Goal: Download file/media

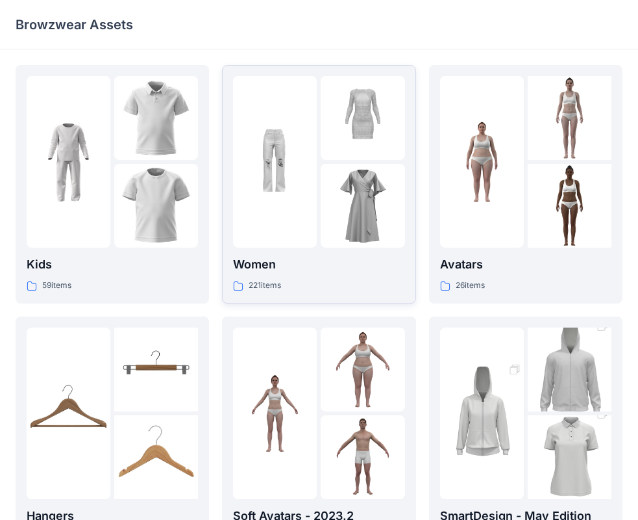
click at [288, 162] on img at bounding box center [275, 162] width 84 height 84
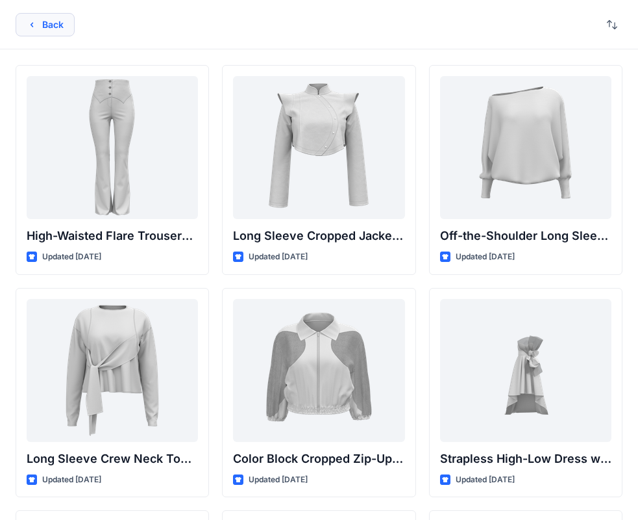
click at [26, 20] on button "Back" at bounding box center [45, 24] width 59 height 23
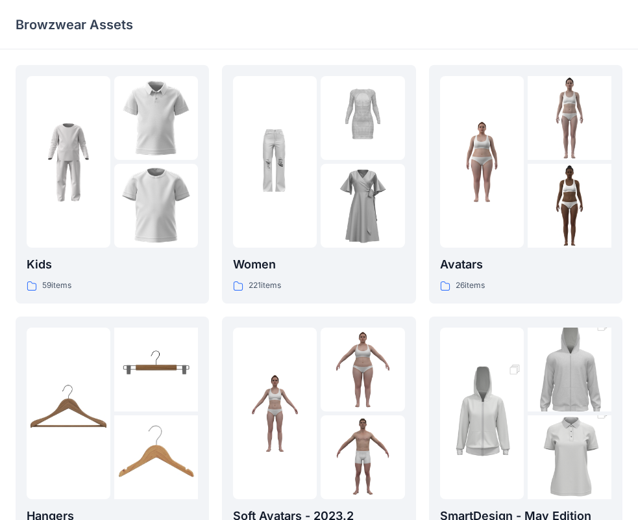
scroll to position [195, 0]
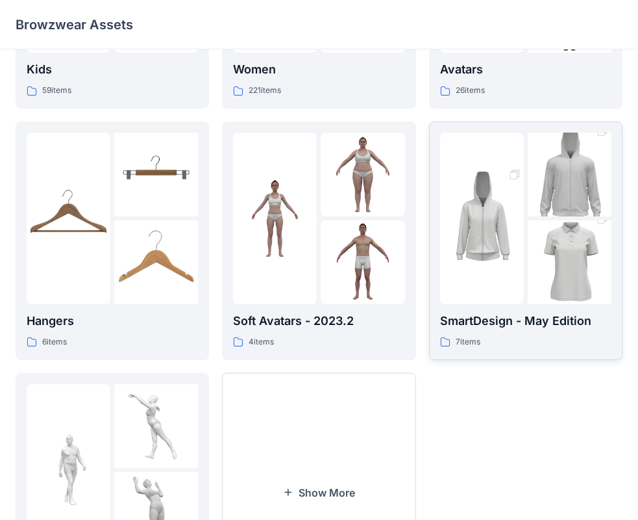
click at [562, 230] on img at bounding box center [570, 262] width 84 height 126
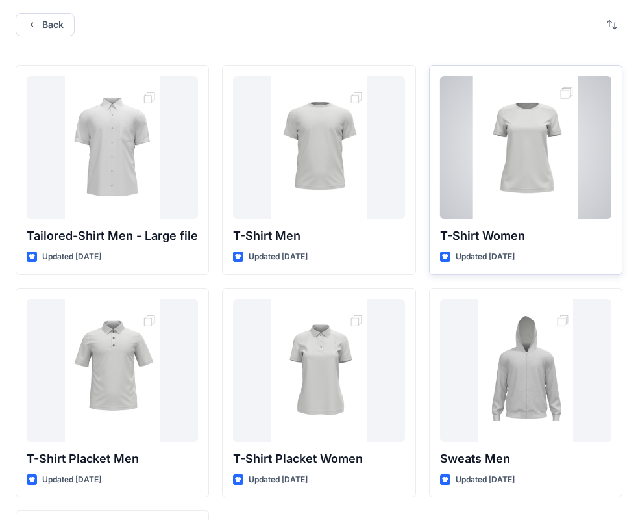
click at [543, 154] on div at bounding box center [525, 147] width 171 height 143
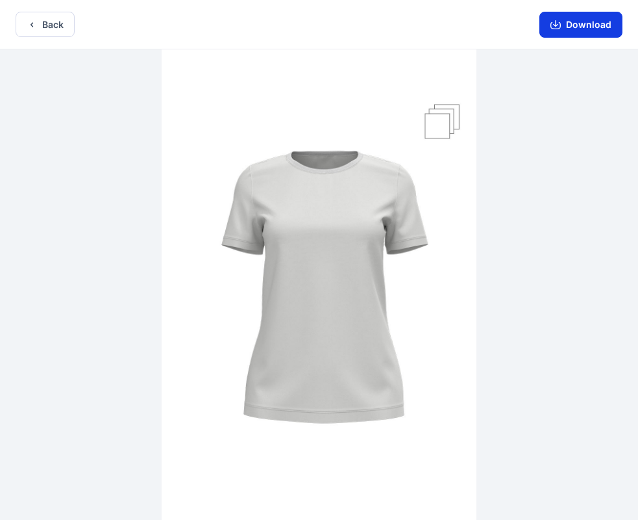
click at [577, 26] on button "Download" at bounding box center [581, 25] width 83 height 26
